Goal: Task Accomplishment & Management: Complete application form

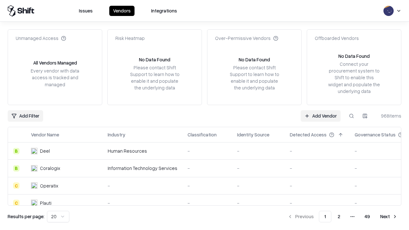
click at [320, 116] on link "Add Vendor" at bounding box center [321, 115] width 40 height 11
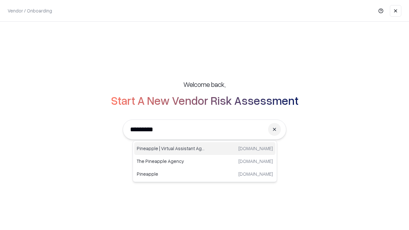
click at [205, 149] on div "Pineapple | Virtual Assistant Agency [DOMAIN_NAME]" at bounding box center [204, 148] width 141 height 13
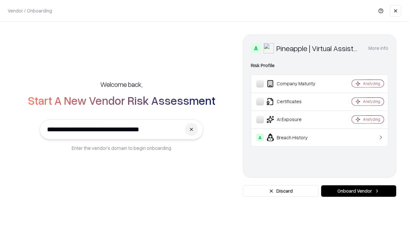
type input "**********"
click at [358, 191] on button "Onboard Vendor" at bounding box center [358, 190] width 75 height 11
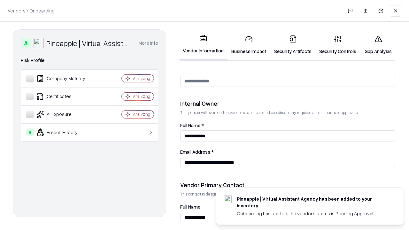
scroll to position [331, 0]
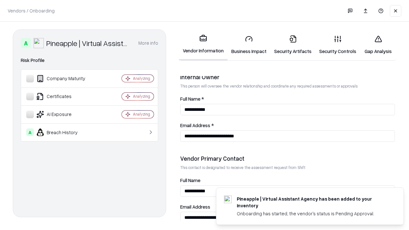
click at [249, 45] on link "Business Impact" at bounding box center [248, 45] width 43 height 30
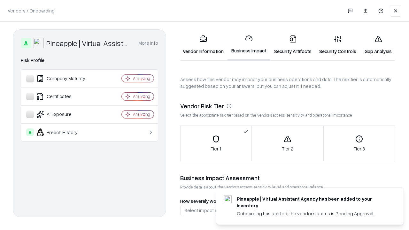
click at [293, 45] on link "Security Artifacts" at bounding box center [292, 45] width 45 height 30
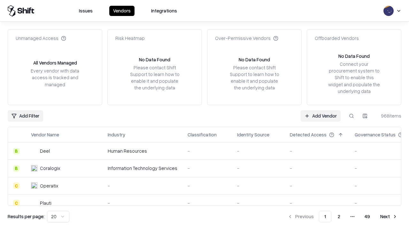
click at [320, 116] on link "Add Vendor" at bounding box center [321, 115] width 40 height 11
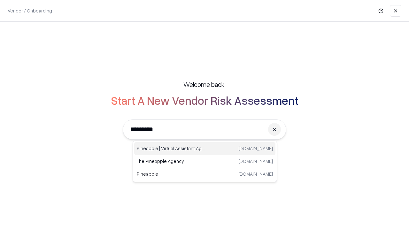
click at [205, 149] on div "Pineapple | Virtual Assistant Agency [DOMAIN_NAME]" at bounding box center [204, 148] width 141 height 13
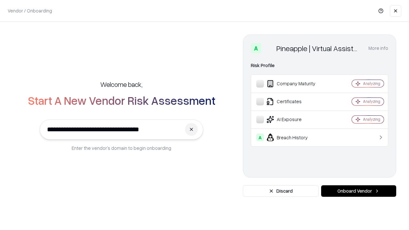
type input "**********"
click at [358, 191] on button "Onboard Vendor" at bounding box center [358, 190] width 75 height 11
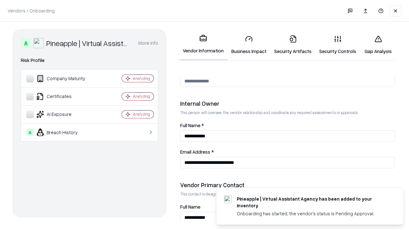
scroll to position [331, 0]
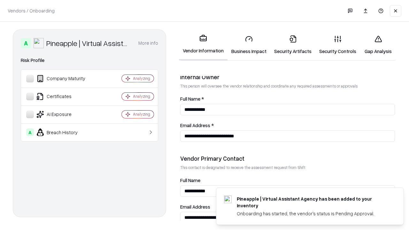
click at [378, 45] on link "Gap Analysis" at bounding box center [378, 45] width 36 height 30
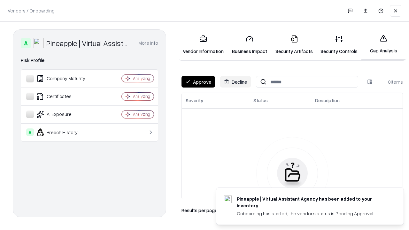
click at [198, 82] on button "Approve" at bounding box center [198, 81] width 34 height 11
